Goal: Information Seeking & Learning: Find specific fact

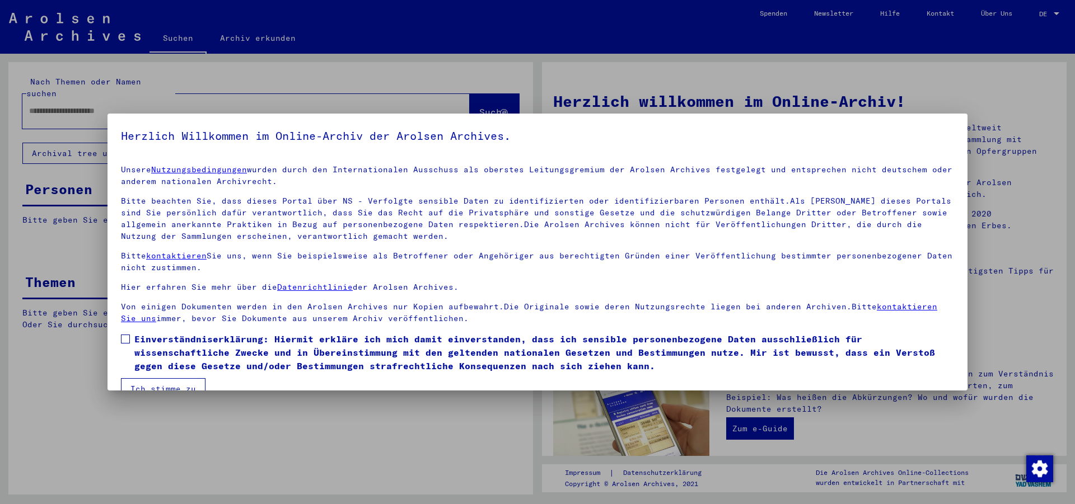
click at [138, 386] on button "Ich stimme zu" at bounding box center [163, 388] width 85 height 21
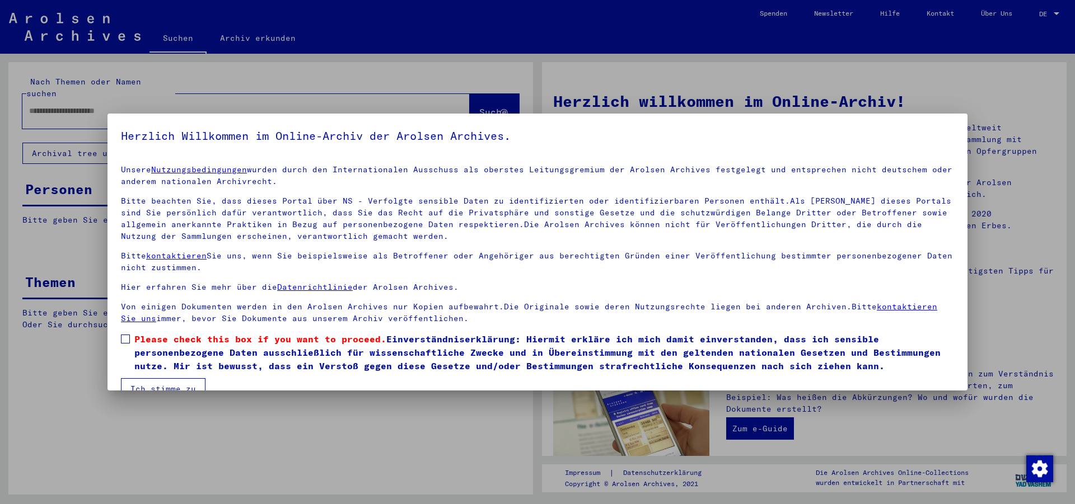
scroll to position [22, 0]
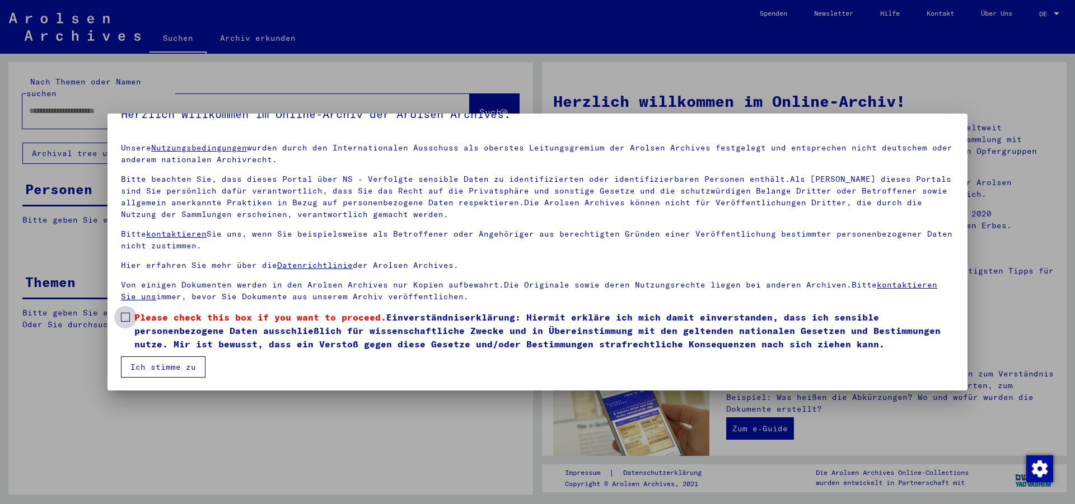
click at [127, 318] on span at bounding box center [125, 317] width 9 height 9
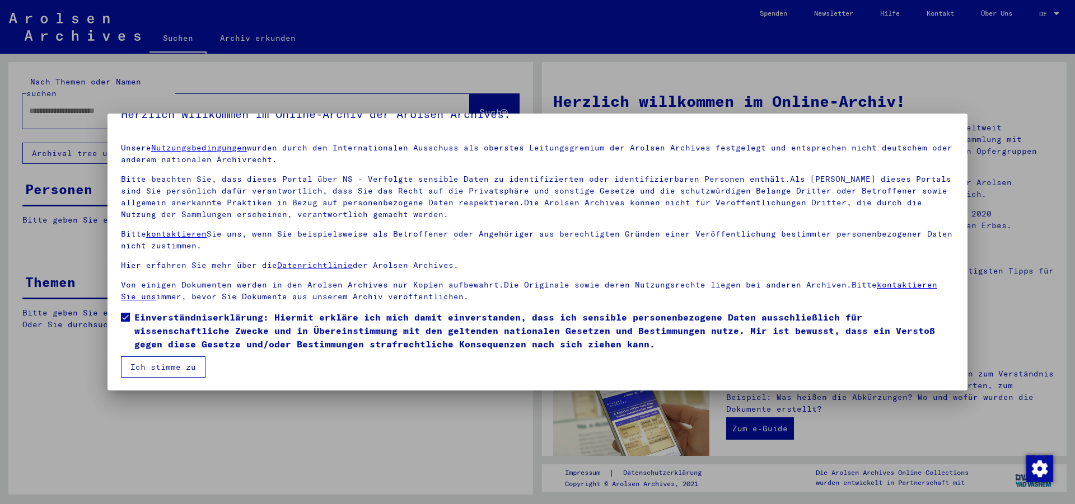
click at [158, 372] on button "Ich stimme zu" at bounding box center [163, 367] width 85 height 21
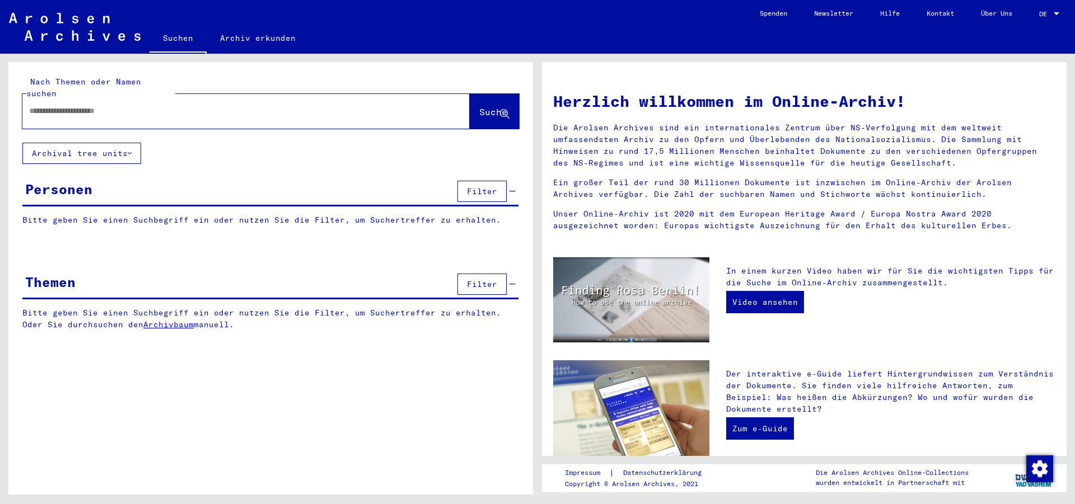
click at [56, 105] on input "text" at bounding box center [232, 111] width 407 height 12
click at [75, 105] on input "text" at bounding box center [232, 111] width 407 height 12
type input "**********"
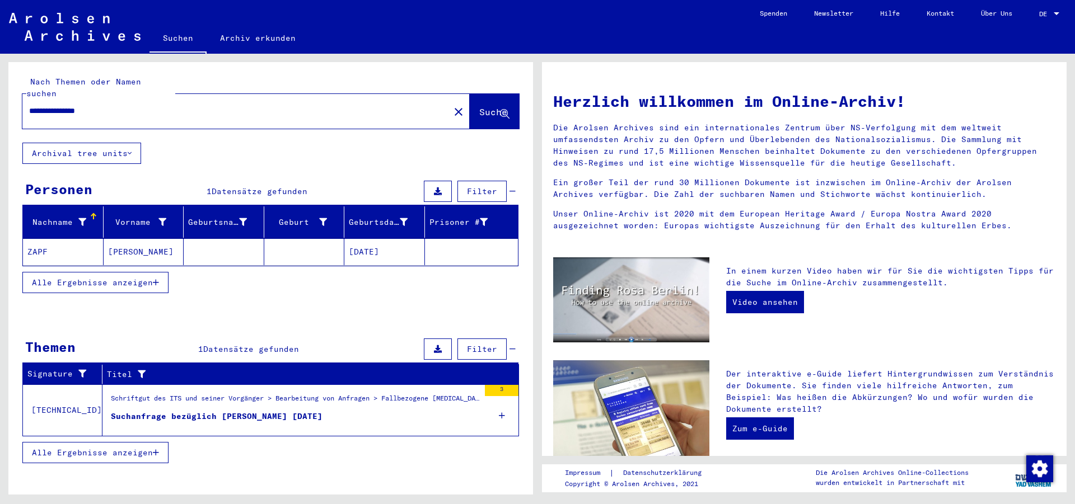
click at [43, 242] on mat-cell "ZAPF" at bounding box center [63, 252] width 81 height 27
